Goal: Task Accomplishment & Management: Complete application form

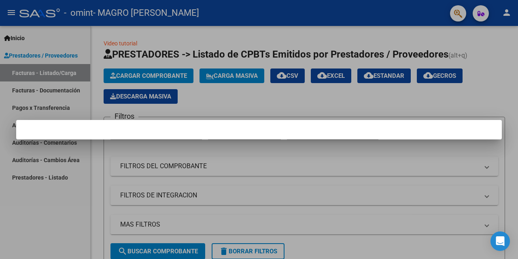
click at [346, 103] on div at bounding box center [259, 129] width 518 height 259
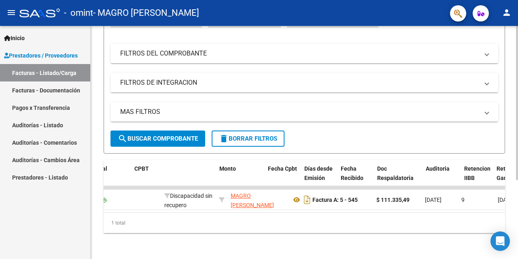
scroll to position [0, 301]
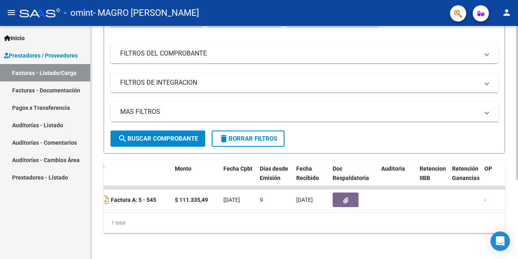
drag, startPoint x: 255, startPoint y: 214, endPoint x: 354, endPoint y: 220, distance: 100.1
click at [354, 220] on div "1 total" at bounding box center [304, 222] width 401 height 20
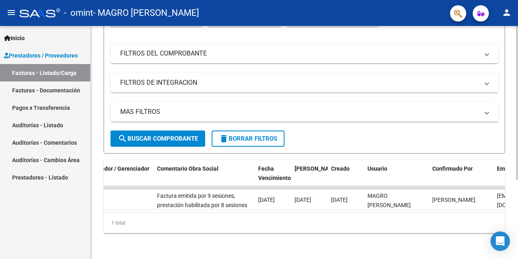
scroll to position [0, 0]
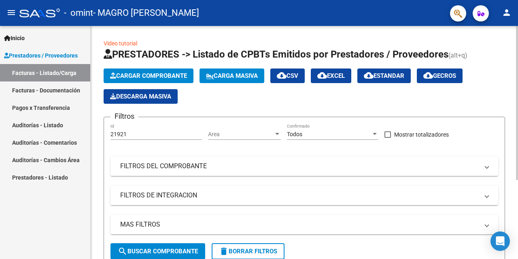
click at [175, 77] on span "Cargar Comprobante" at bounding box center [148, 75] width 77 height 7
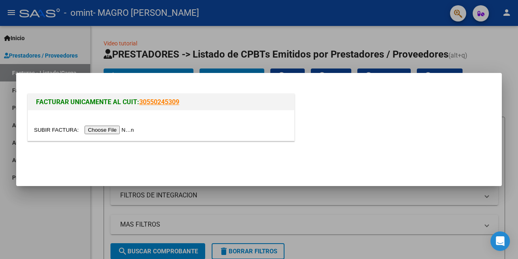
click at [131, 129] on input "file" at bounding box center [85, 129] width 102 height 8
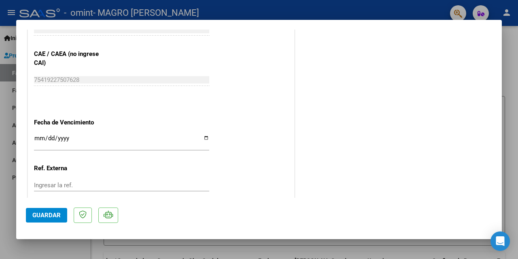
scroll to position [405, 0]
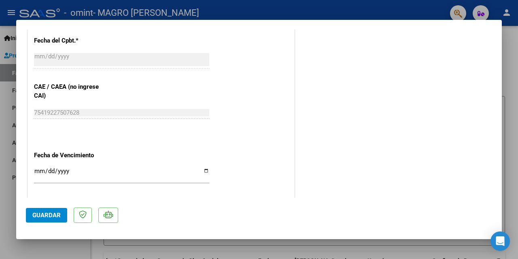
click at [204, 171] on input "Ingresar la fecha" at bounding box center [121, 174] width 175 height 13
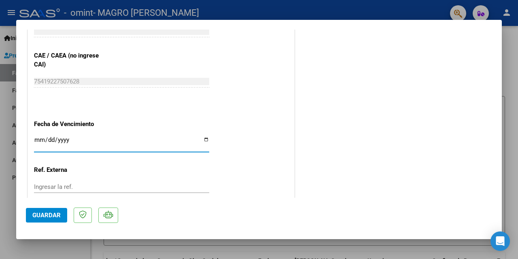
scroll to position [445, 0]
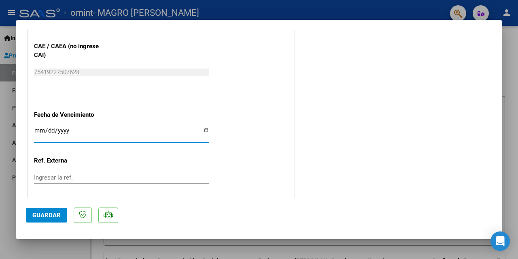
click at [202, 130] on input "[DATE]" at bounding box center [121, 133] width 175 height 13
click at [205, 130] on input "[DATE]" at bounding box center [121, 133] width 175 height 13
type input "[DATE]"
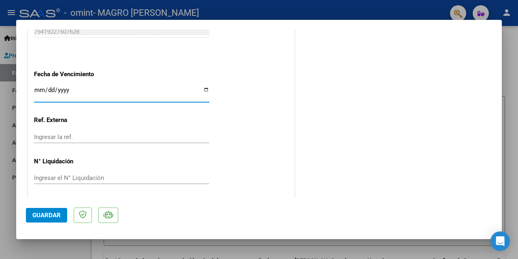
scroll to position [488, 0]
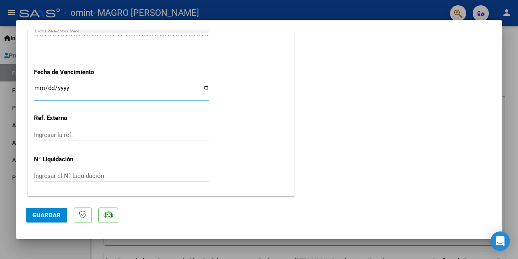
click at [39, 136] on input "Ingresar la ref." at bounding box center [121, 134] width 175 height 7
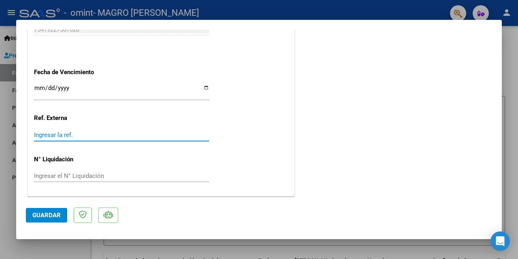
click at [45, 136] on input "Ingresar la ref." at bounding box center [121, 134] width 175 height 7
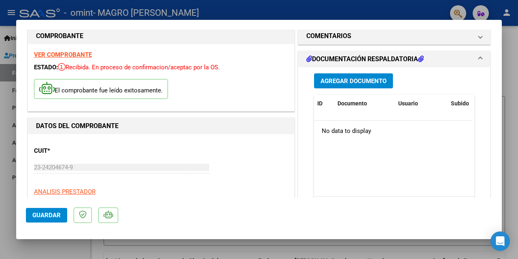
scroll to position [0, 0]
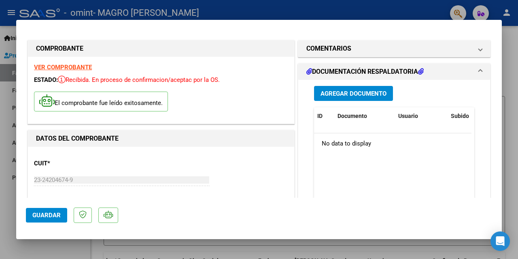
click at [348, 91] on span "Agregar Documento" at bounding box center [353, 93] width 66 height 7
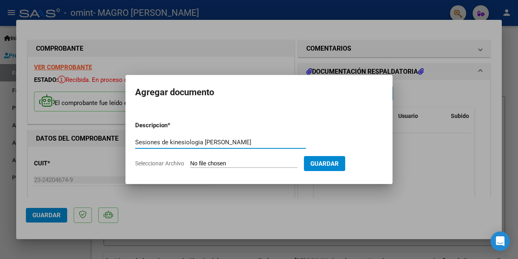
type input "Sesiones de kinesiologia [PERSON_NAME]"
click at [243, 163] on input "Seleccionar Archivo" at bounding box center [243, 164] width 107 height 8
type input "C:\fakepath\GUERRERO SEPT.pdf"
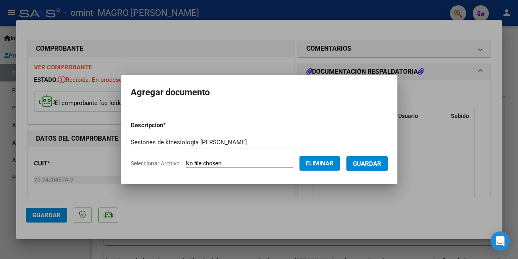
click at [372, 164] on span "Guardar" at bounding box center [367, 163] width 28 height 7
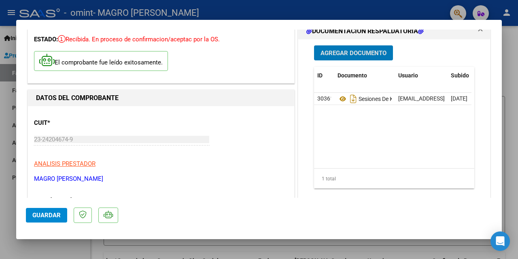
scroll to position [81, 0]
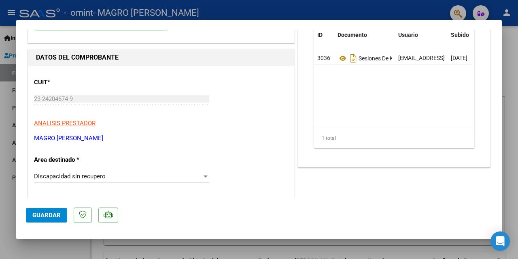
click at [49, 214] on span "Guardar" at bounding box center [46, 214] width 28 height 7
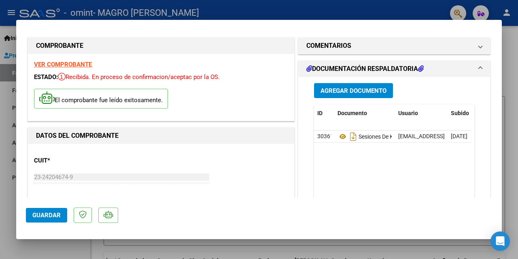
scroll to position [0, 0]
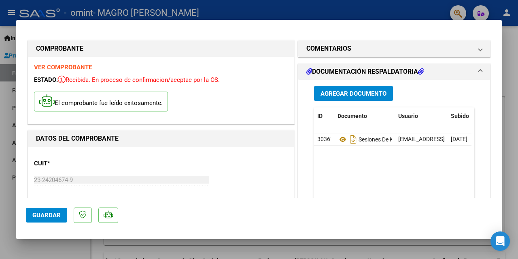
click at [511, 39] on div at bounding box center [259, 129] width 518 height 259
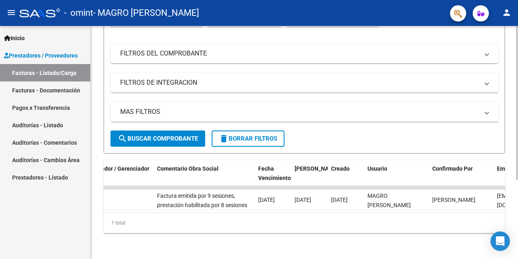
scroll to position [119, 0]
